Goal: Task Accomplishment & Management: Complete application form

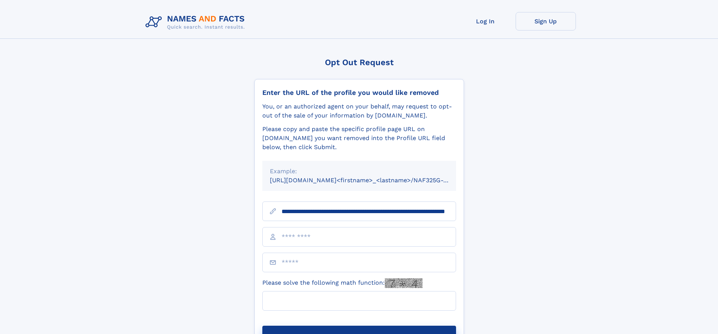
scroll to position [0, 73]
type input "**********"
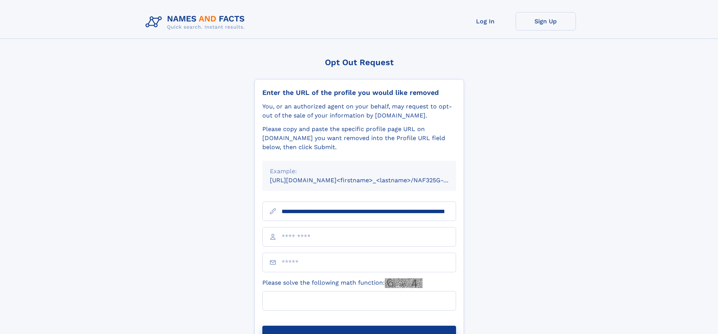
scroll to position [0, 73]
type input "**********"
